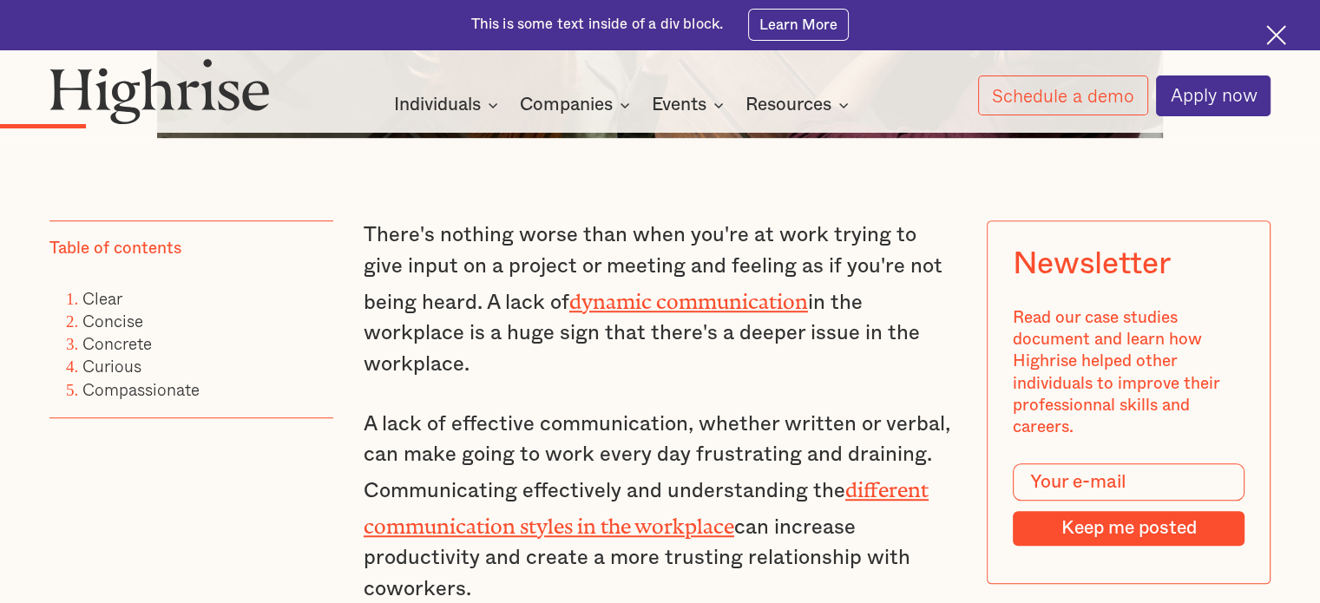
scroll to position [1311, 0]
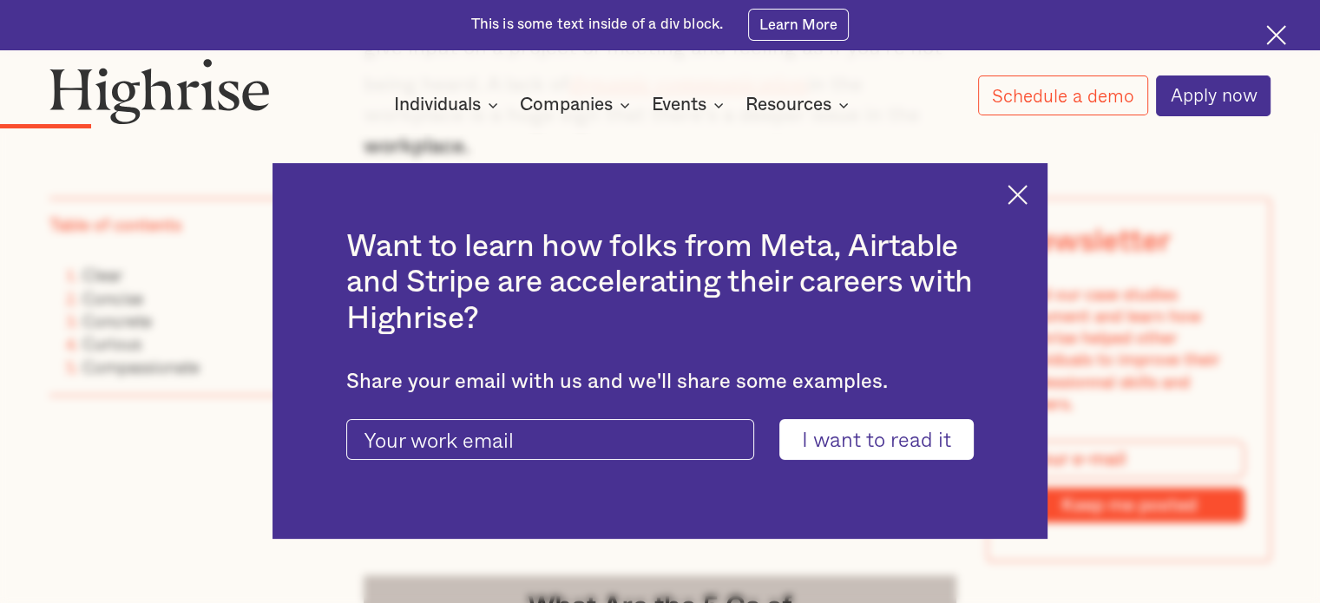
click at [1028, 200] on img at bounding box center [1018, 195] width 20 height 20
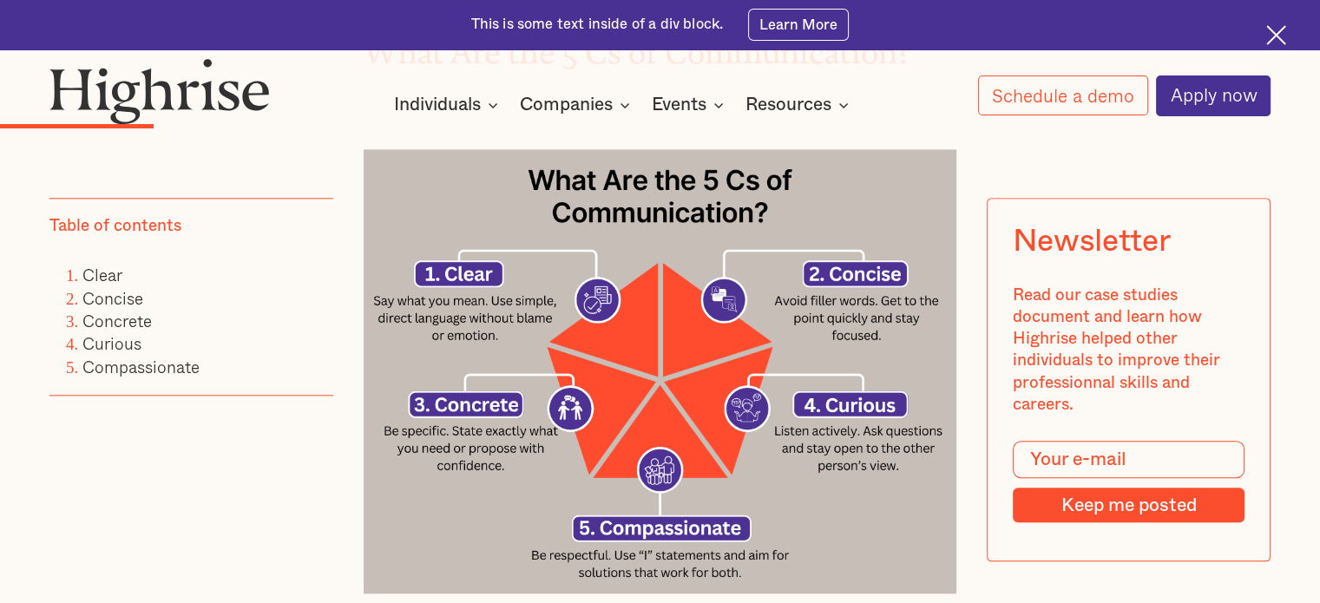
scroll to position [1711, 0]
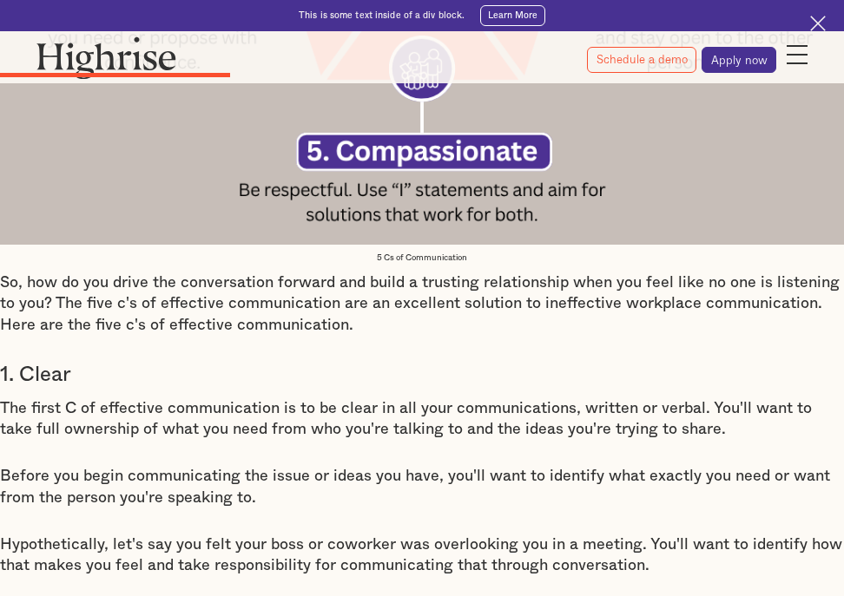
click at [378, 312] on p "So, how do you drive the conversation forward and build a trusting relationship…" at bounding box center [422, 304] width 844 height 63
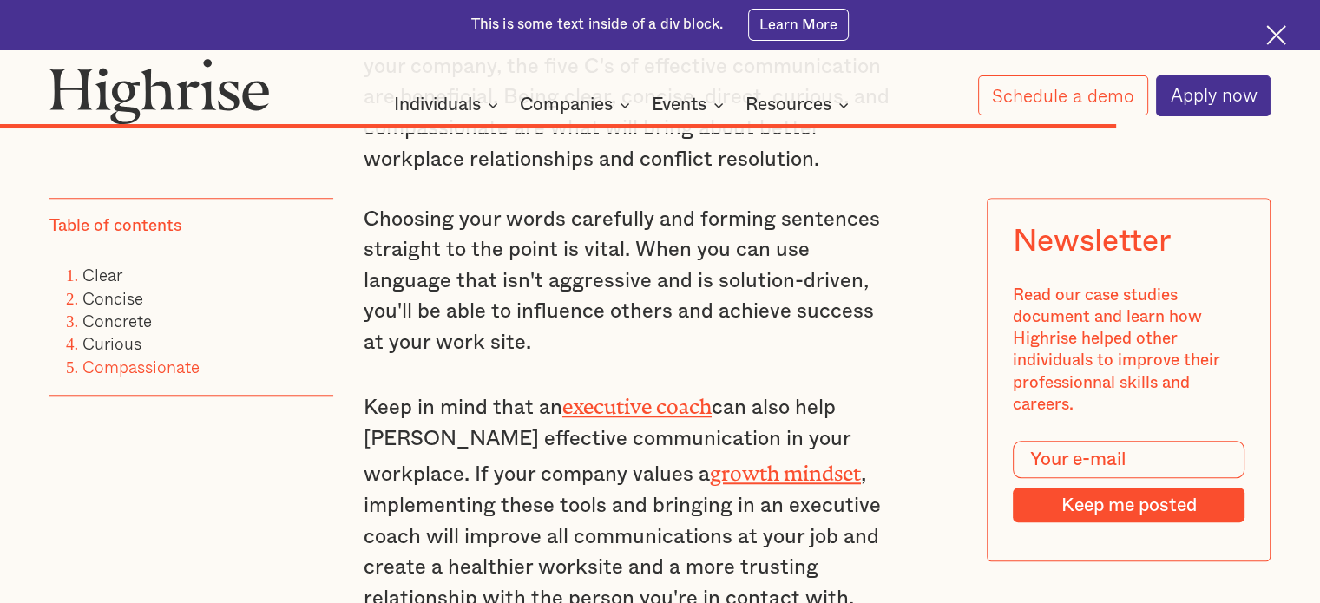
scroll to position [8031, 0]
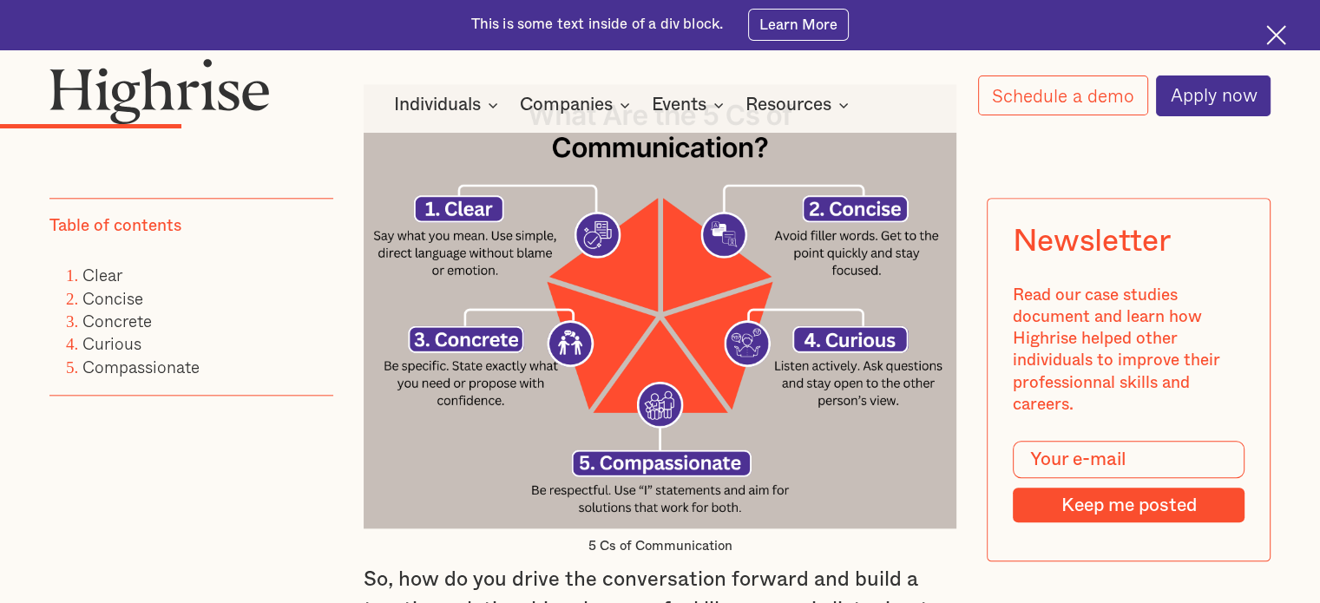
scroll to position [1832, 0]
